Goal: Task Accomplishment & Management: Manage account settings

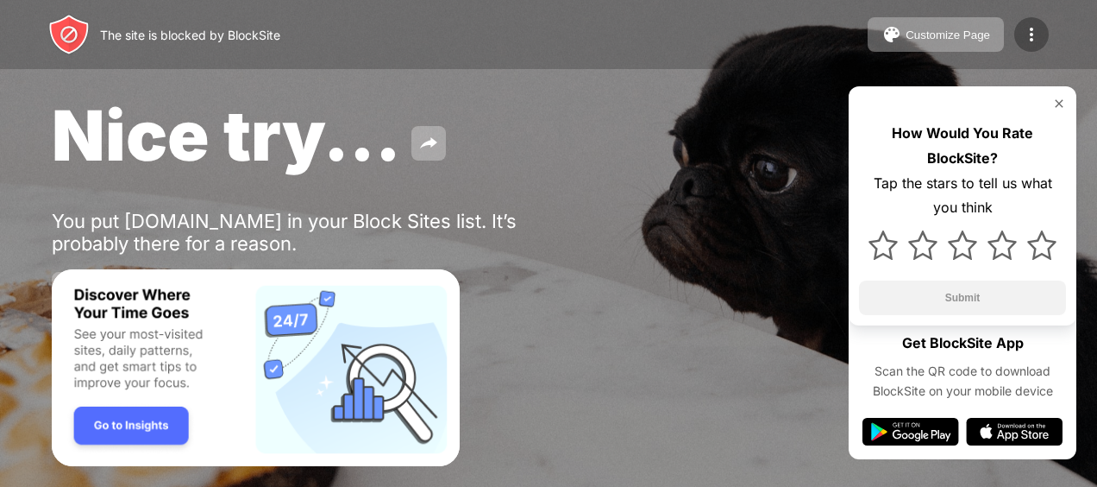
click at [1030, 35] on img at bounding box center [1032, 34] width 21 height 21
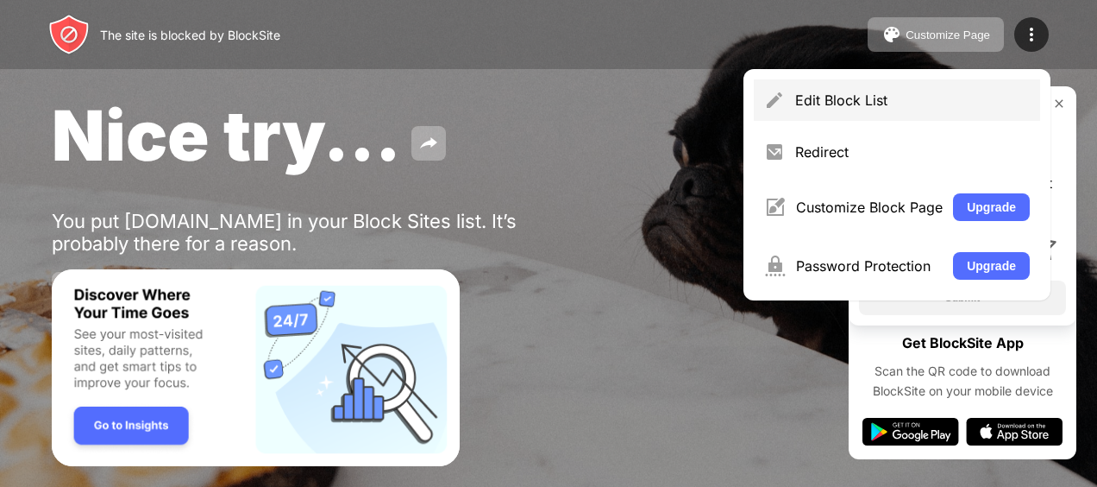
click at [864, 104] on div "Edit Block List" at bounding box center [912, 99] width 235 height 17
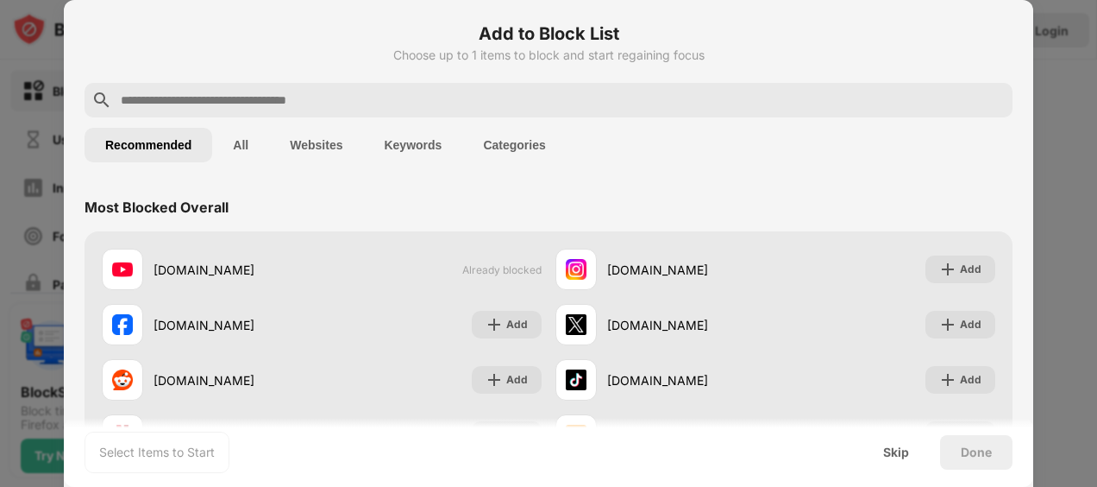
drag, startPoint x: 1044, startPoint y: 53, endPoint x: 1060, endPoint y: 98, distance: 47.8
click at [1060, 98] on div at bounding box center [548, 243] width 1097 height 487
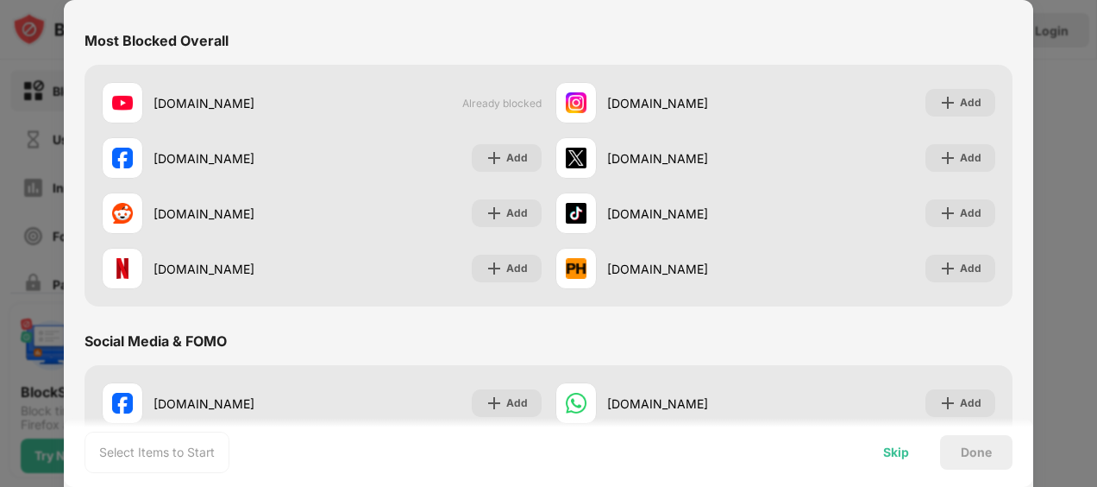
click at [890, 450] on div "Skip" at bounding box center [896, 452] width 26 height 14
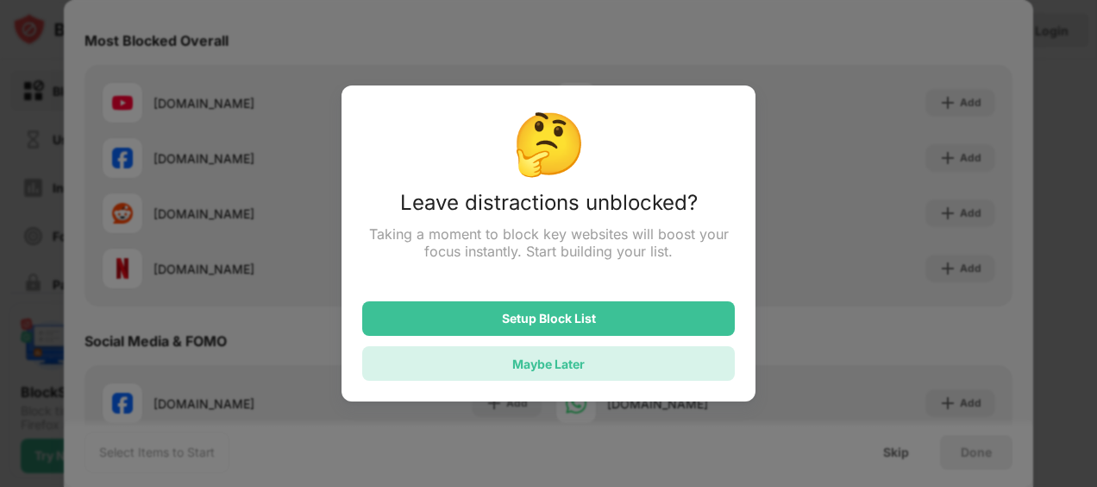
click at [571, 364] on div "Maybe Later" at bounding box center [548, 363] width 72 height 15
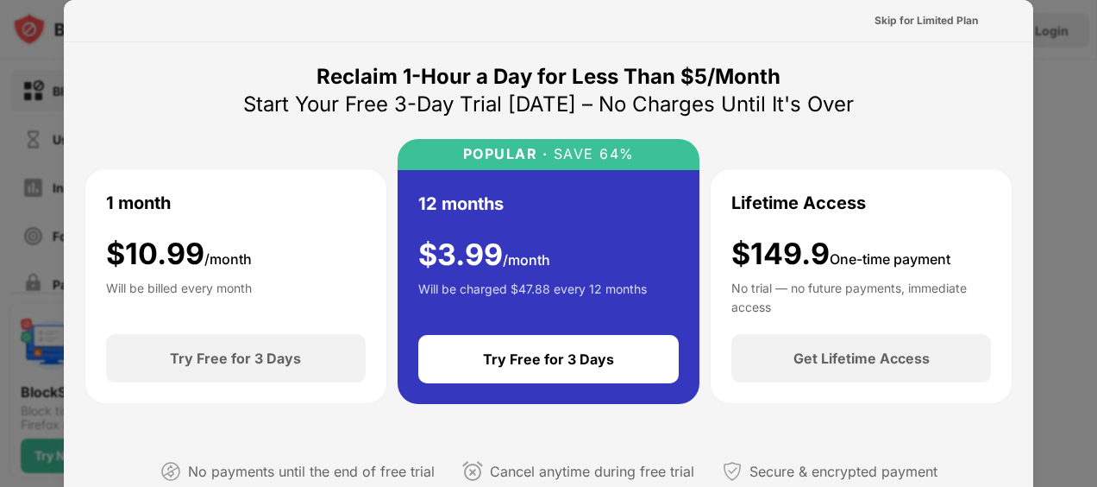
click at [935, 79] on div "Reclaim 1-Hour a Day for Less Than $5/Month Start Your Free 3-Day Trial [DATE] …" at bounding box center [549, 287] width 928 height 449
click at [919, 19] on div "Skip for Limited Plan" at bounding box center [927, 20] width 104 height 17
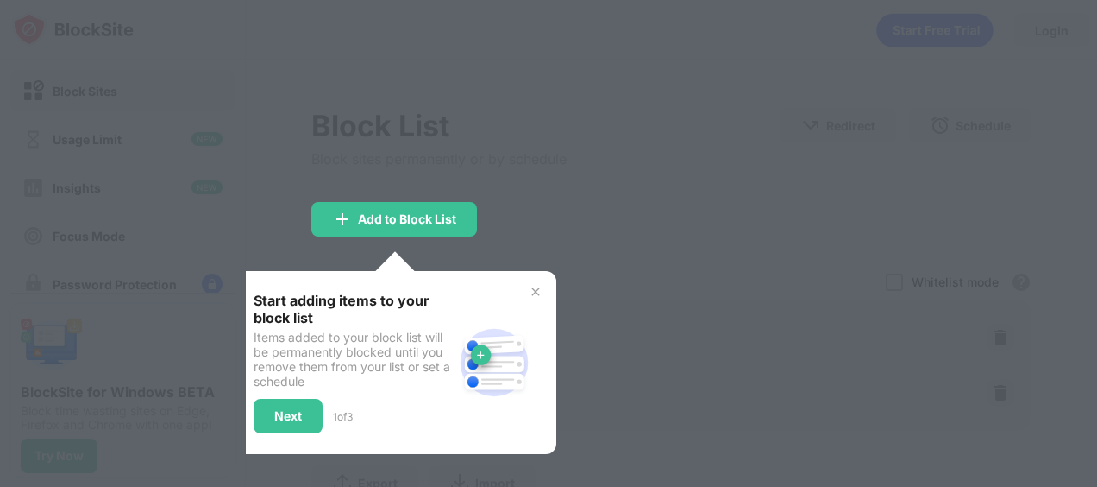
click at [556, 98] on div at bounding box center [548, 243] width 1097 height 487
click at [538, 287] on img at bounding box center [536, 292] width 14 height 14
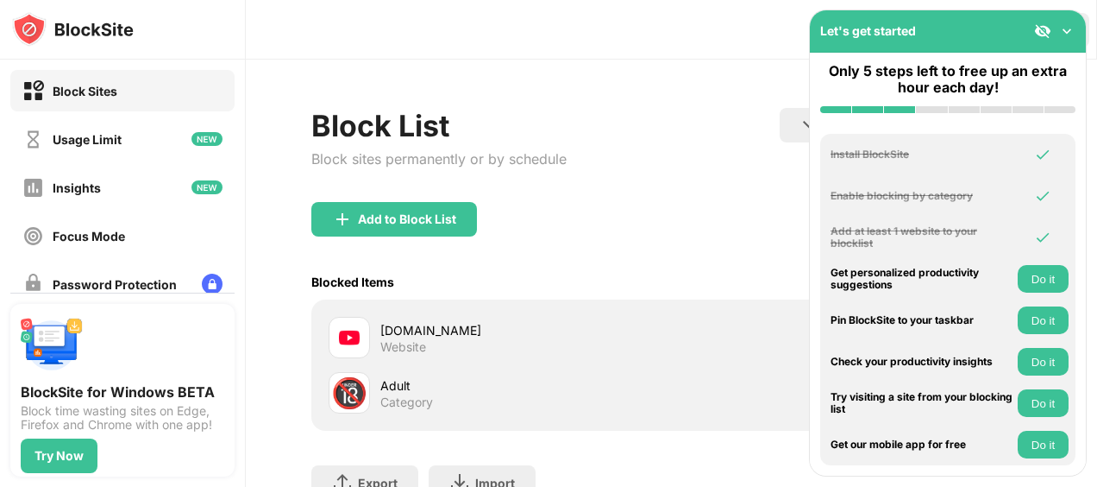
click at [1069, 31] on img at bounding box center [1067, 30] width 17 height 17
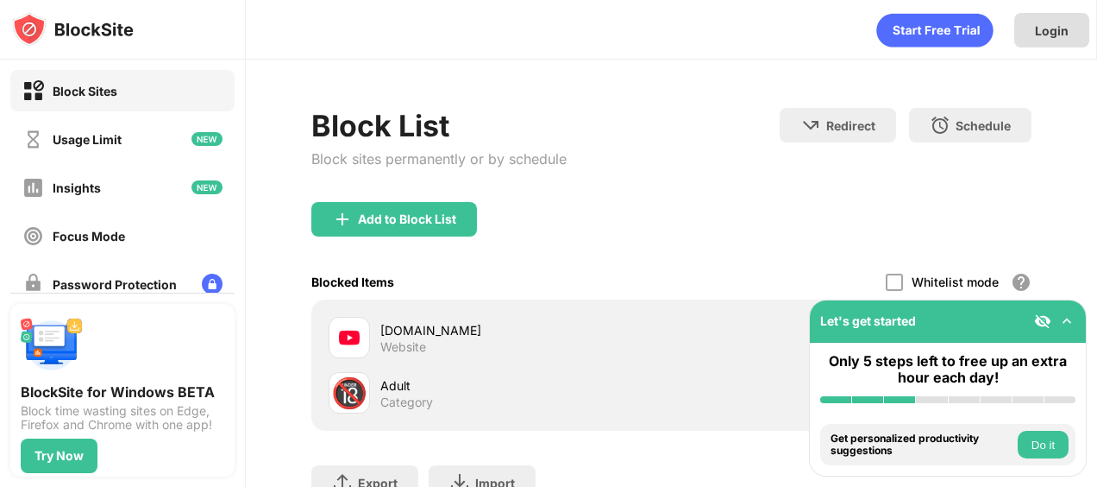
click at [1035, 30] on div "Login" at bounding box center [1052, 30] width 75 height 35
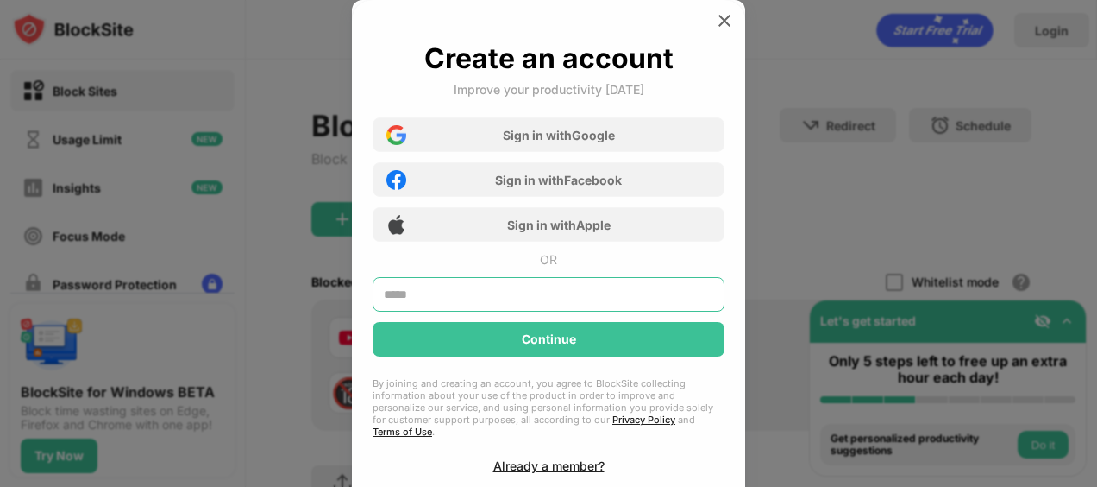
click at [542, 300] on input "text" at bounding box center [549, 294] width 352 height 35
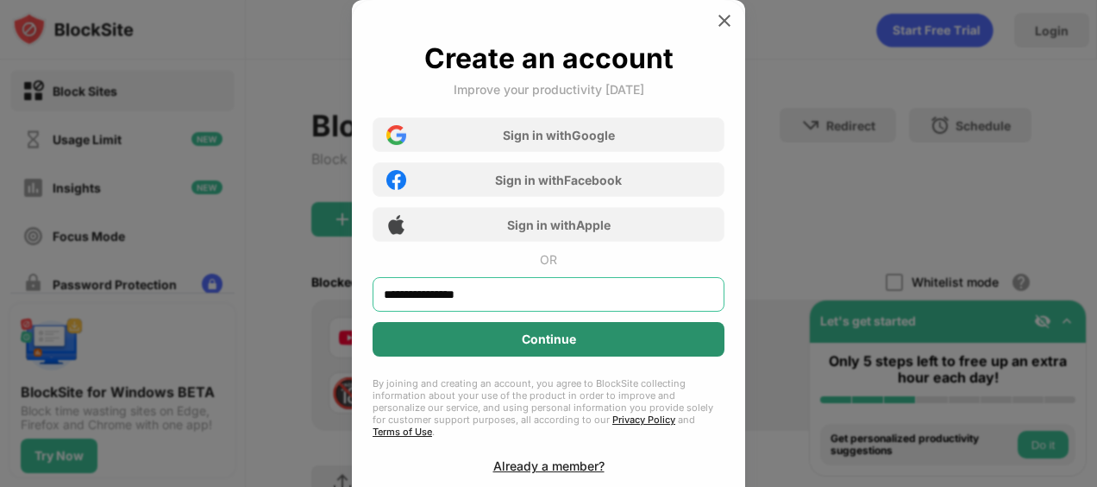
type input "**********"
click at [520, 347] on div "Continue" at bounding box center [549, 339] width 352 height 35
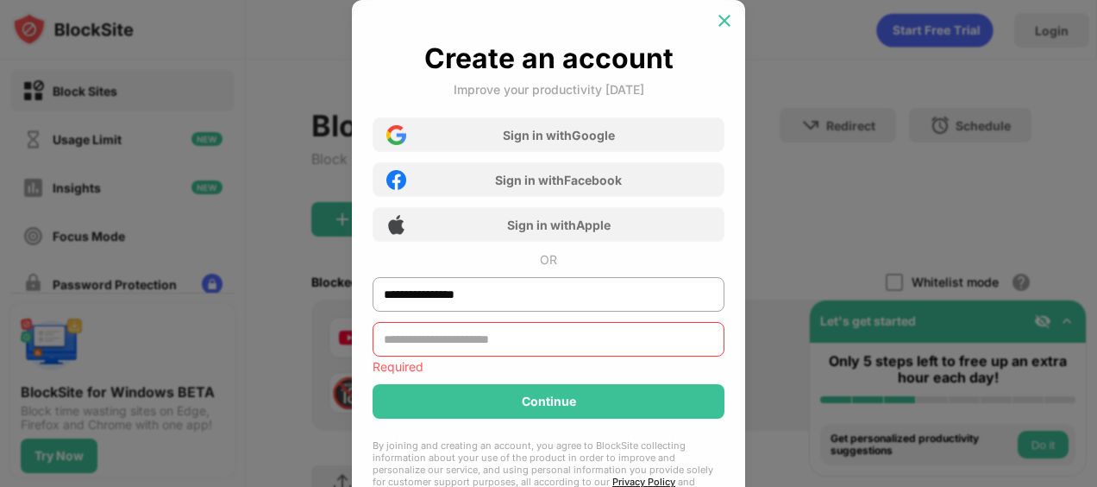
click at [726, 17] on img at bounding box center [724, 20] width 17 height 17
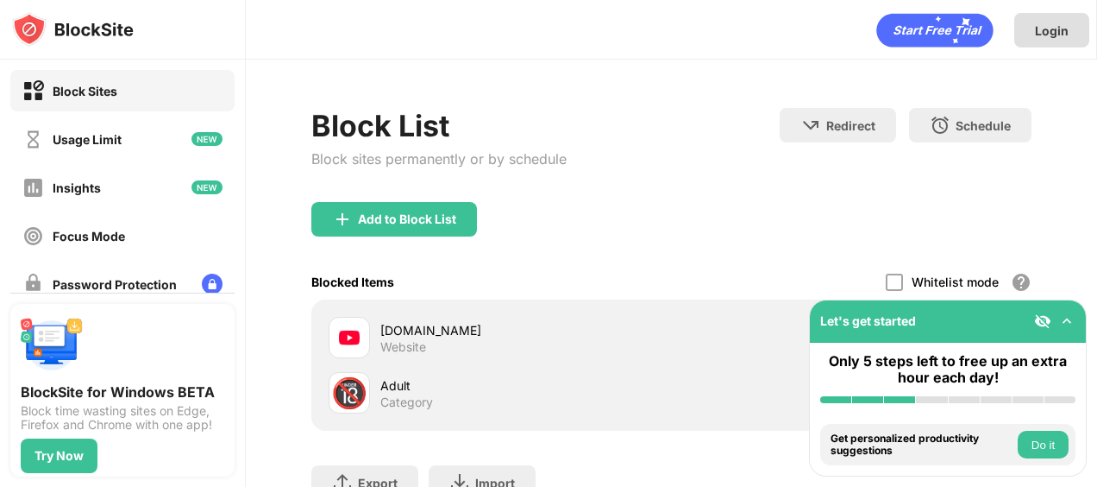
click at [1040, 35] on div "Login" at bounding box center [1052, 30] width 34 height 15
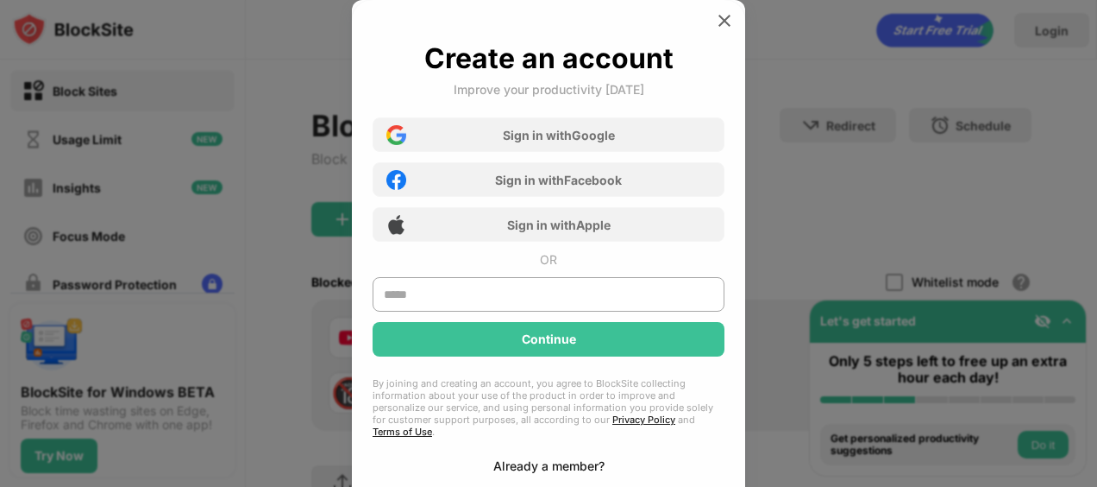
click at [509, 458] on div "Already a member?" at bounding box center [549, 465] width 111 height 15
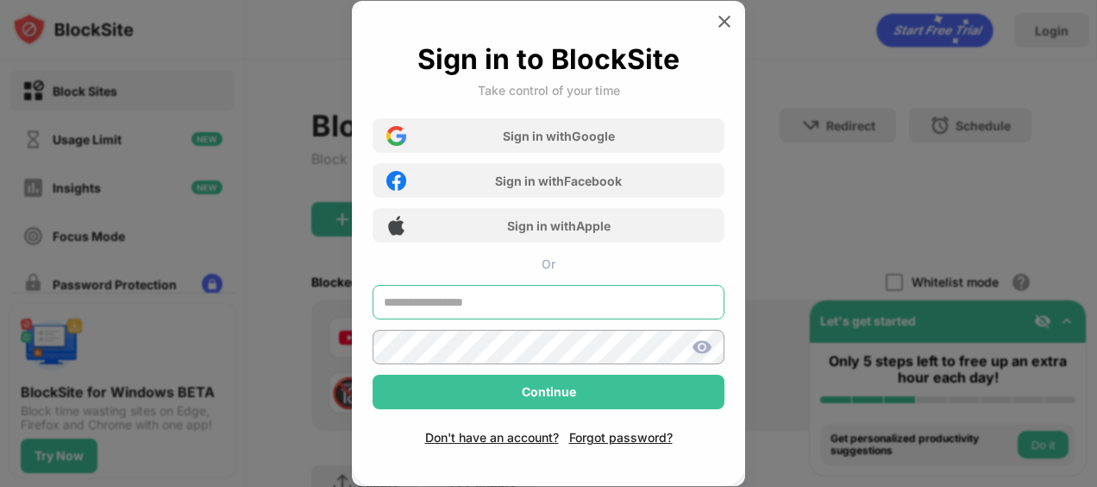
click at [509, 305] on input "text" at bounding box center [549, 302] width 352 height 35
type input "**********"
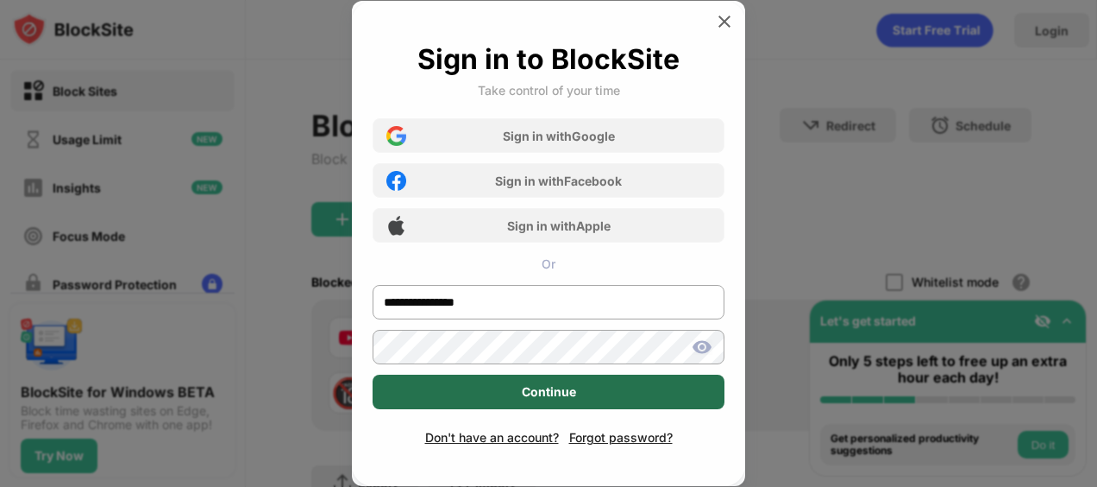
click at [492, 387] on div "Continue" at bounding box center [549, 391] width 352 height 35
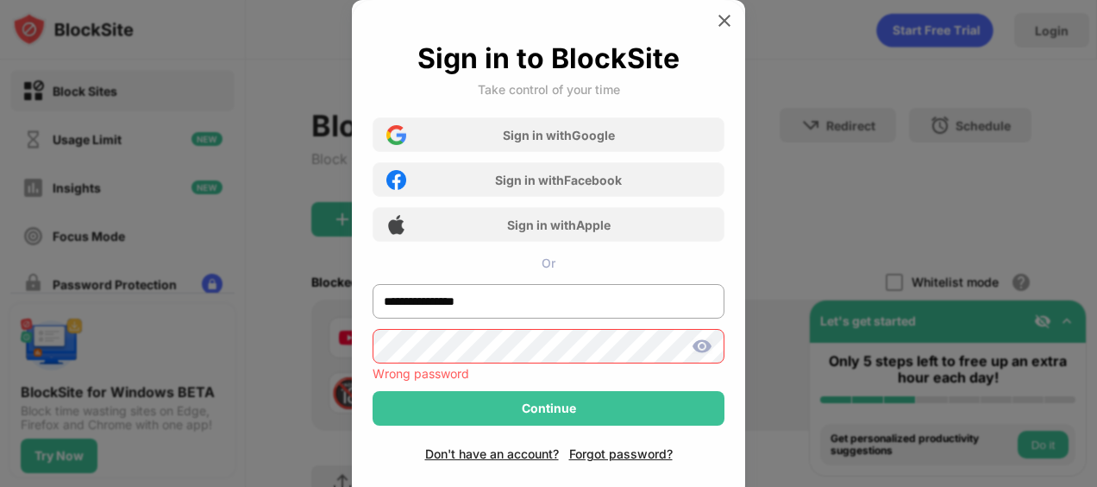
click at [848, 193] on div at bounding box center [548, 243] width 1097 height 487
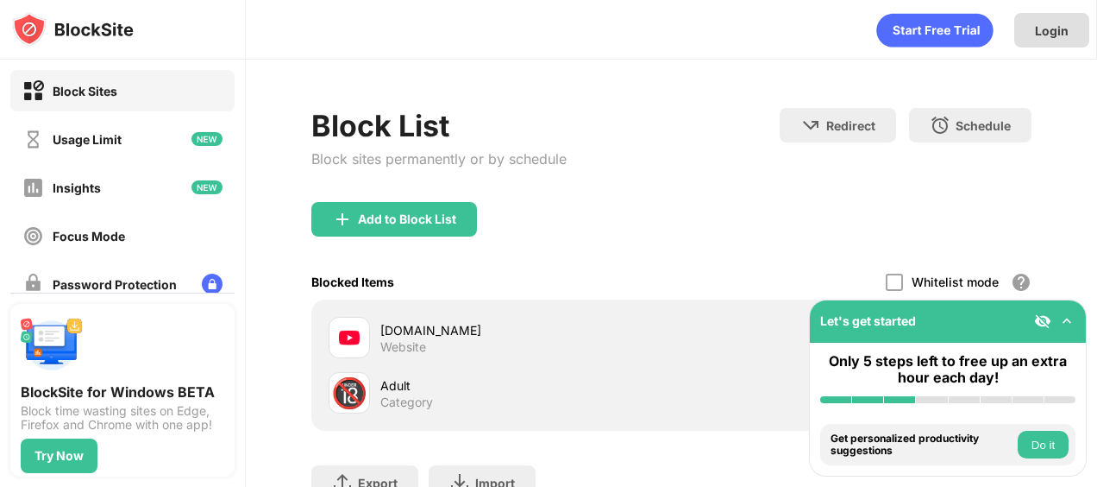
click at [1050, 23] on div "Login" at bounding box center [1052, 30] width 34 height 15
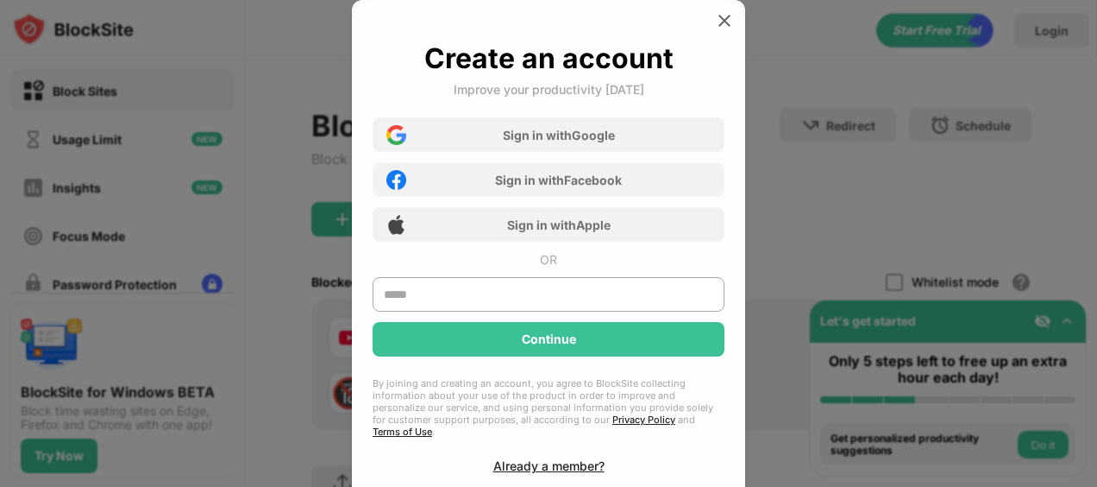
click at [518, 458] on div "Already a member?" at bounding box center [549, 465] width 111 height 15
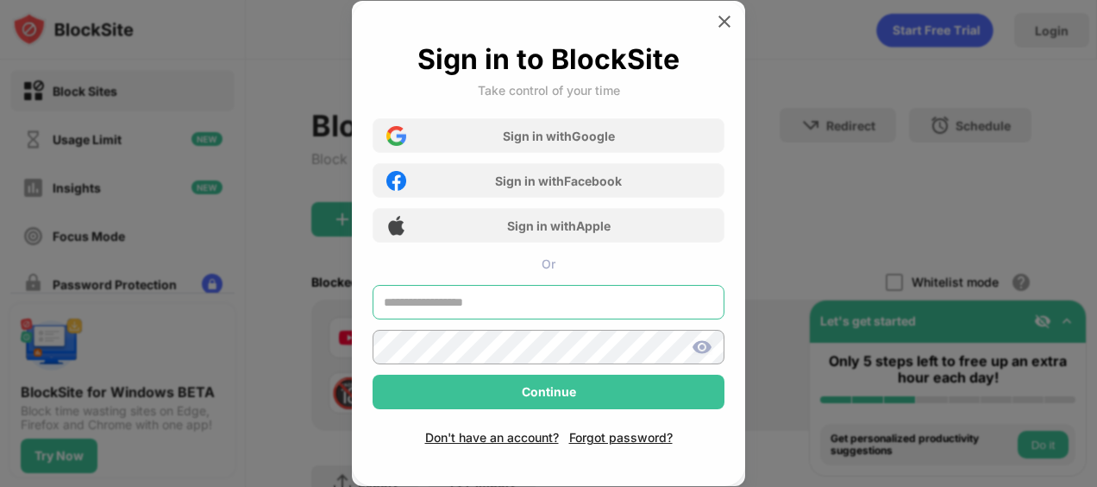
click at [475, 299] on input "text" at bounding box center [549, 302] width 352 height 35
type input "**********"
click at [701, 345] on img at bounding box center [702, 346] width 21 height 21
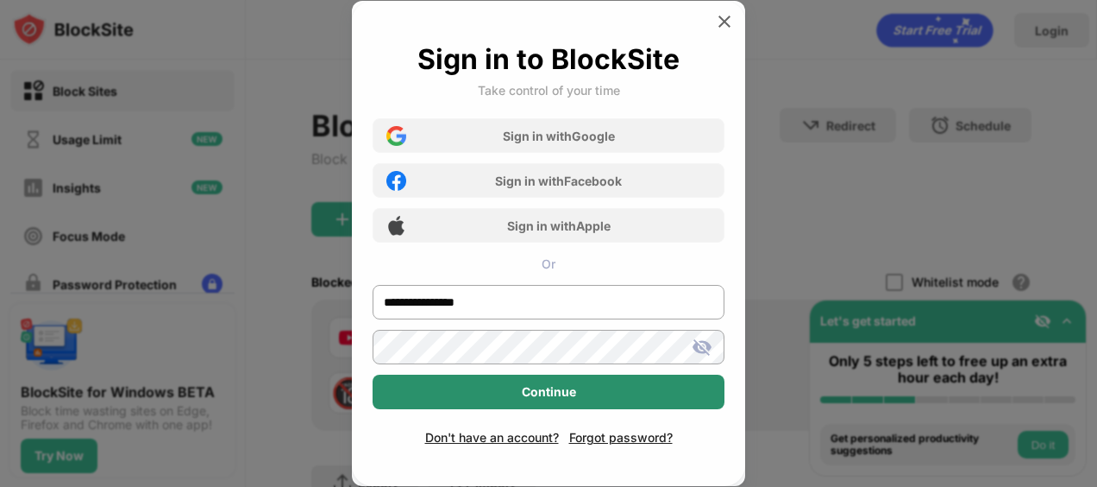
click at [605, 393] on div "Continue" at bounding box center [549, 391] width 352 height 35
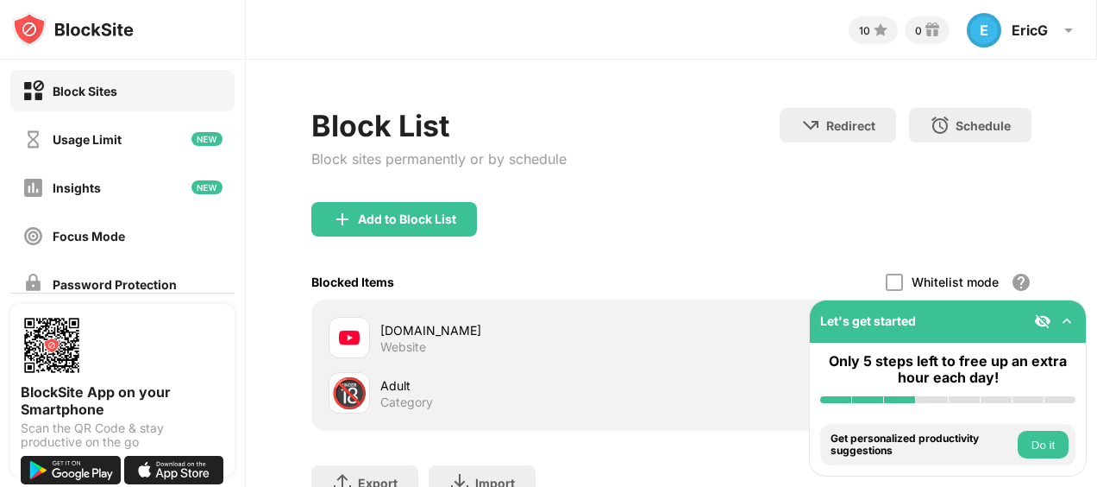
click at [108, 91] on div "Block Sites" at bounding box center [85, 91] width 65 height 15
click at [400, 330] on div "[DOMAIN_NAME]" at bounding box center [525, 330] width 291 height 18
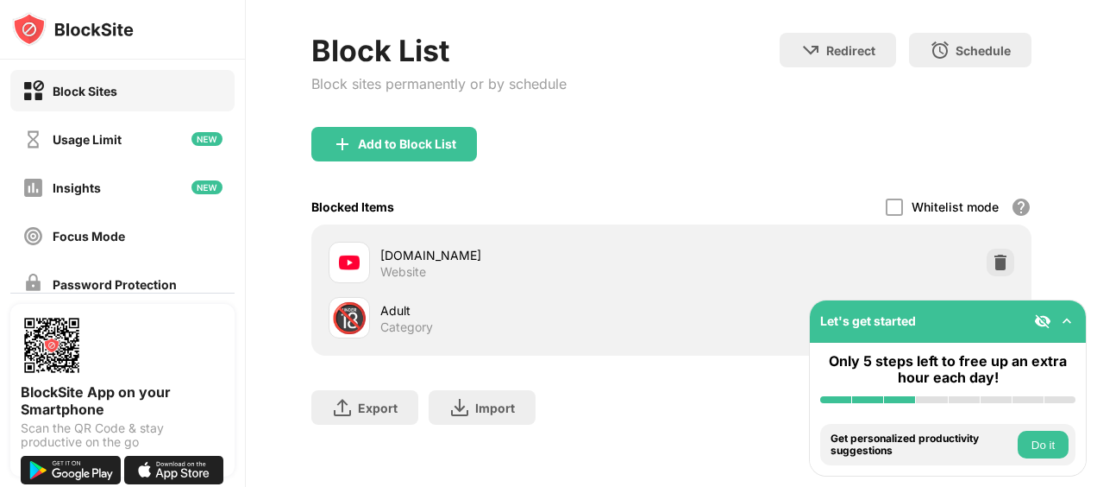
scroll to position [91, 0]
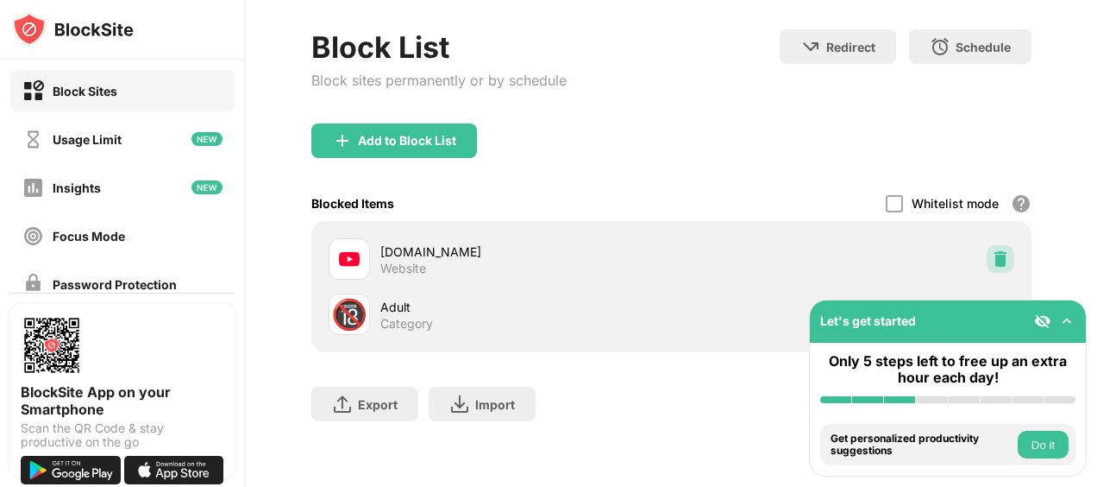
click at [992, 250] on img at bounding box center [1000, 258] width 17 height 17
